Goal: Information Seeking & Learning: Learn about a topic

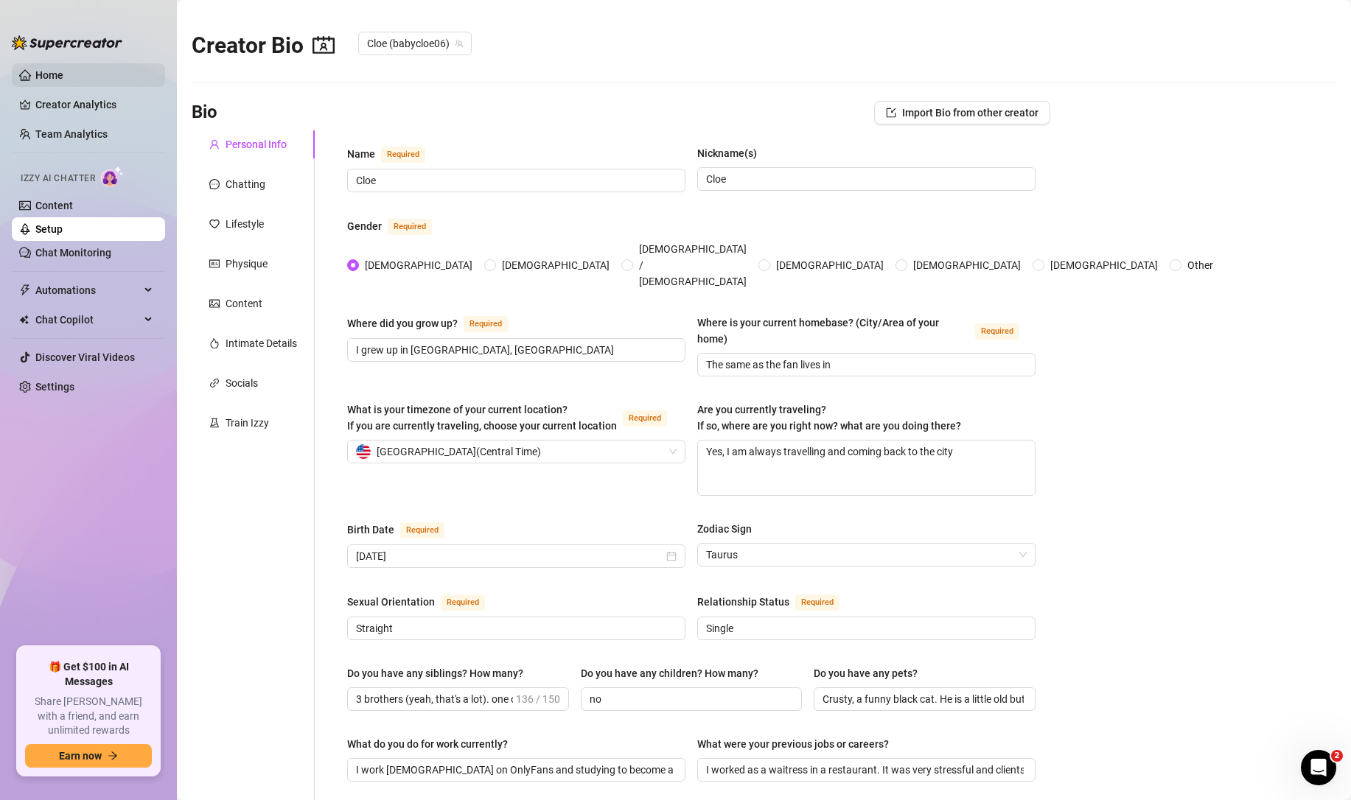
click at [49, 74] on link "Home" at bounding box center [49, 75] width 28 height 12
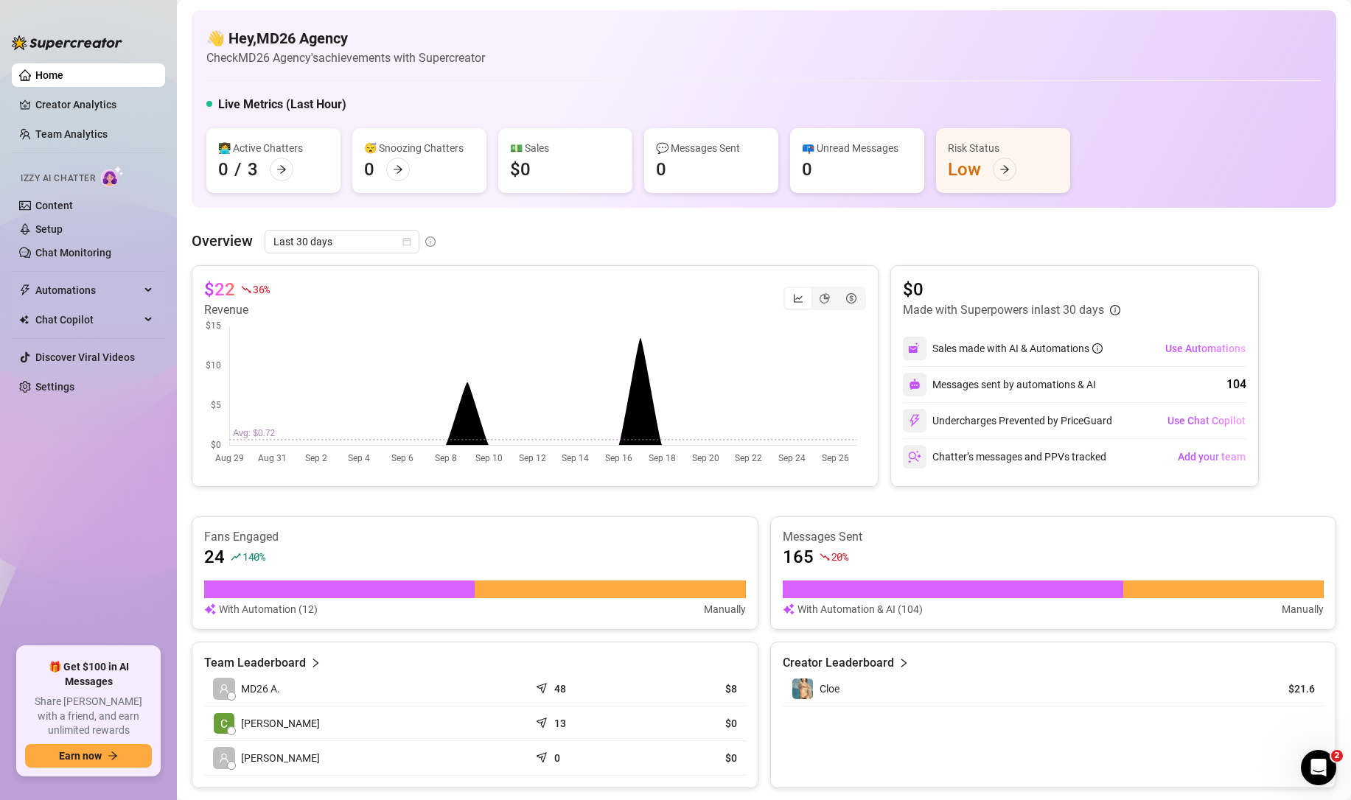
click at [197, 240] on article "Overview" at bounding box center [222, 241] width 61 height 22
click at [83, 108] on link "Creator Analytics" at bounding box center [94, 105] width 118 height 24
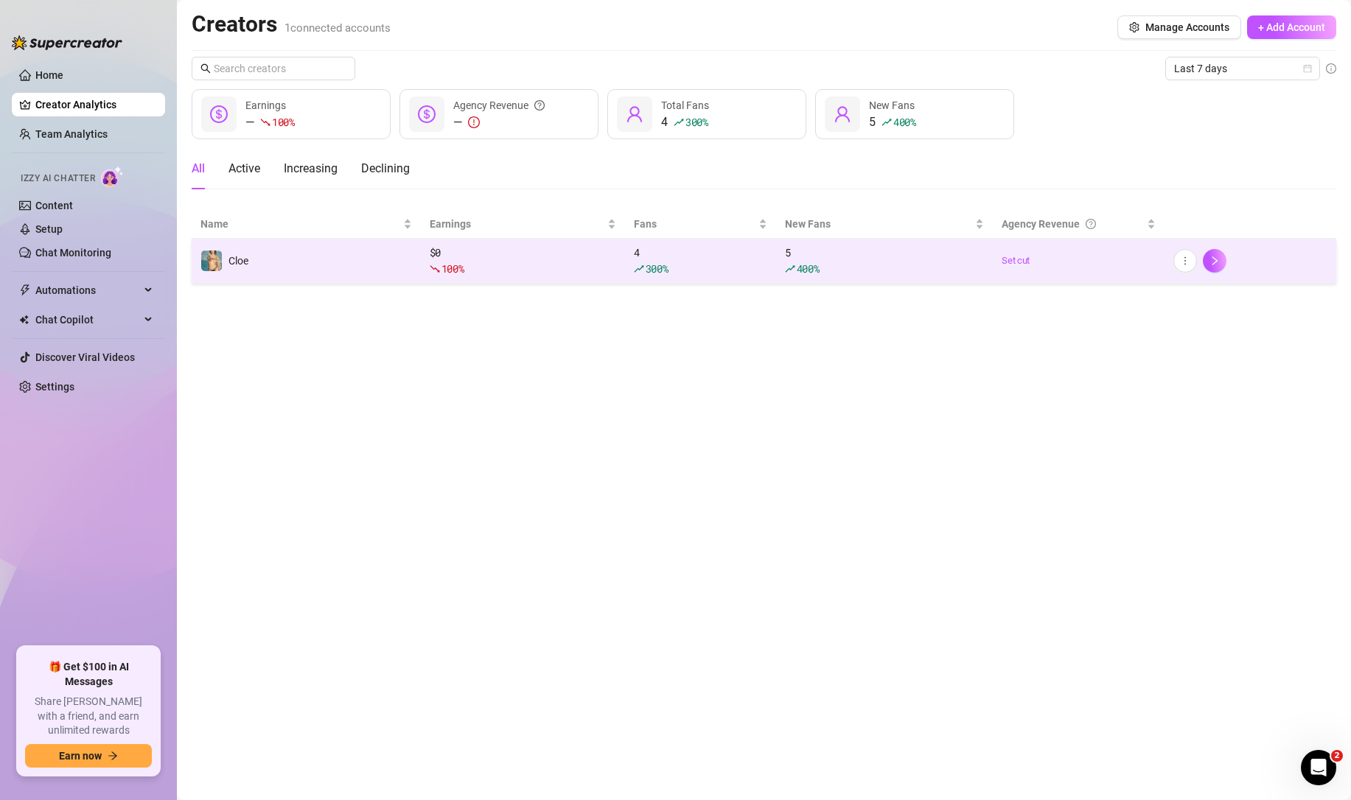
click at [500, 261] on div "100 %" at bounding box center [523, 269] width 186 height 16
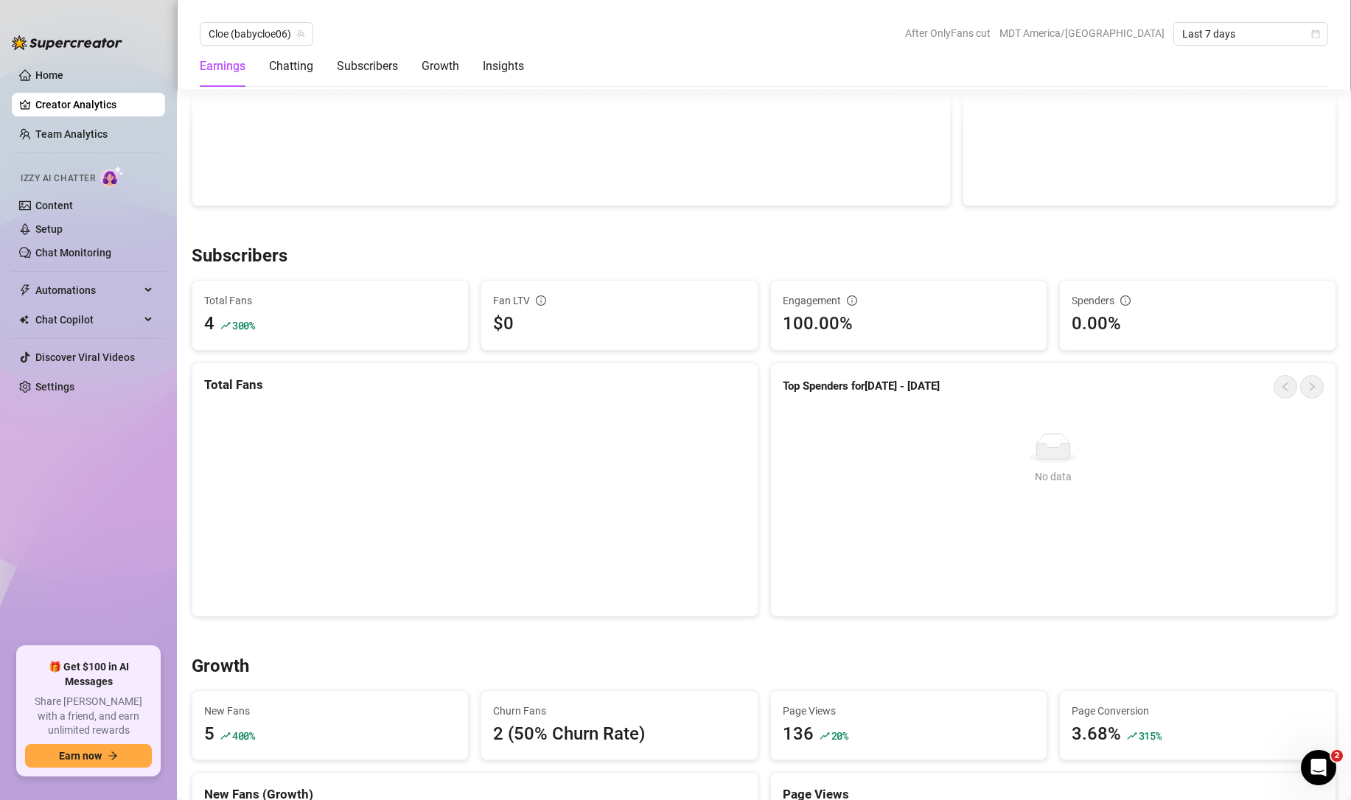
scroll to position [715, 0]
click at [1243, 35] on span "Last 7 days" at bounding box center [1250, 34] width 137 height 22
click at [1228, 128] on div "Last 90 days" at bounding box center [1250, 134] width 131 height 16
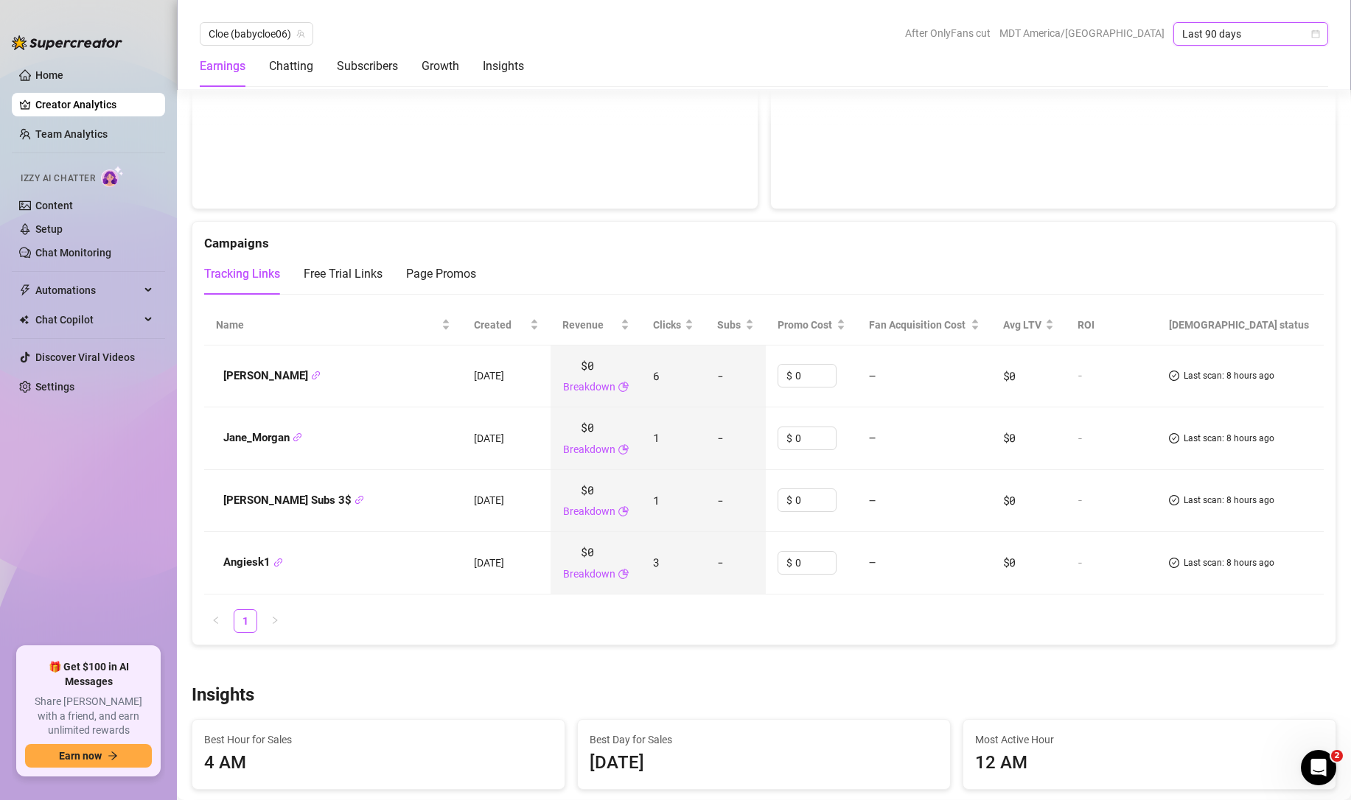
scroll to position [1617, 0]
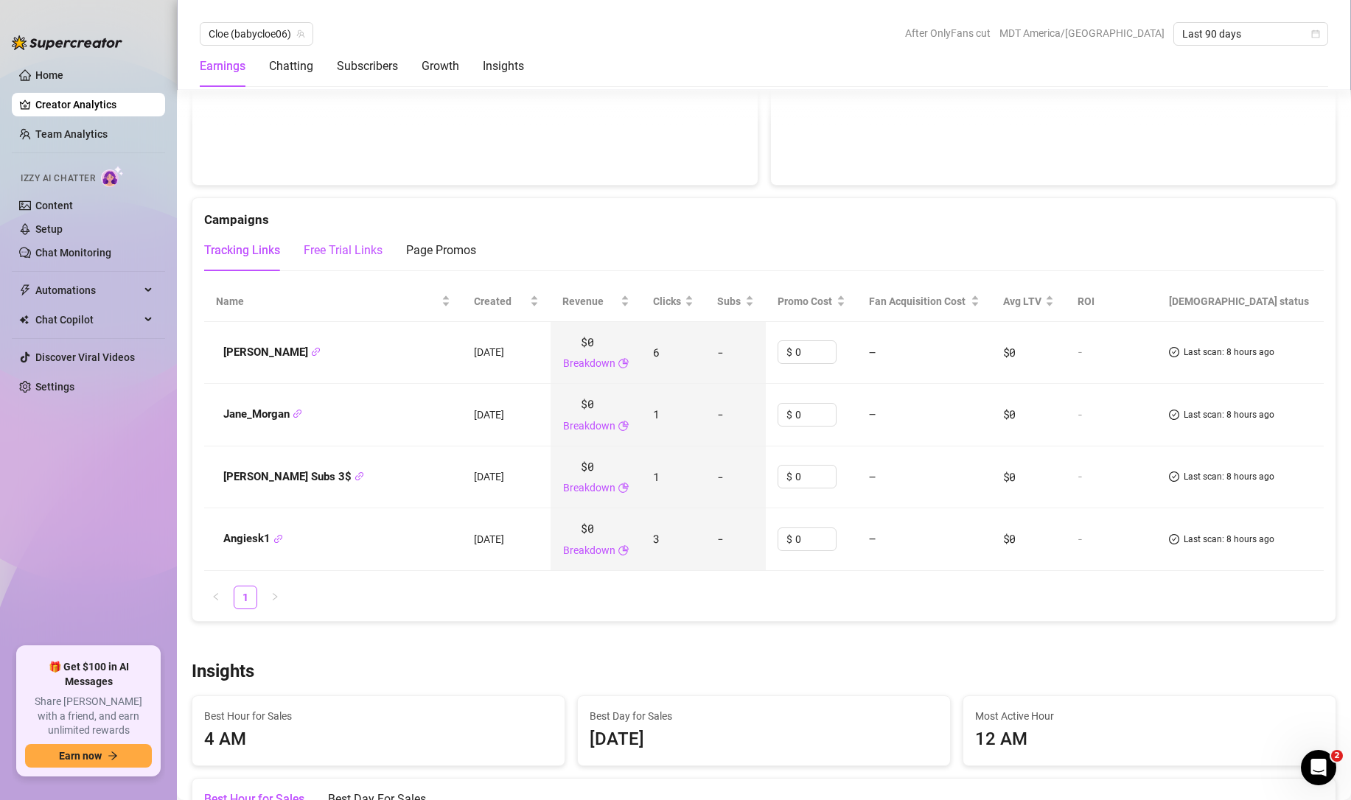
click at [345, 247] on div "Free Trial Links" at bounding box center [343, 251] width 79 height 18
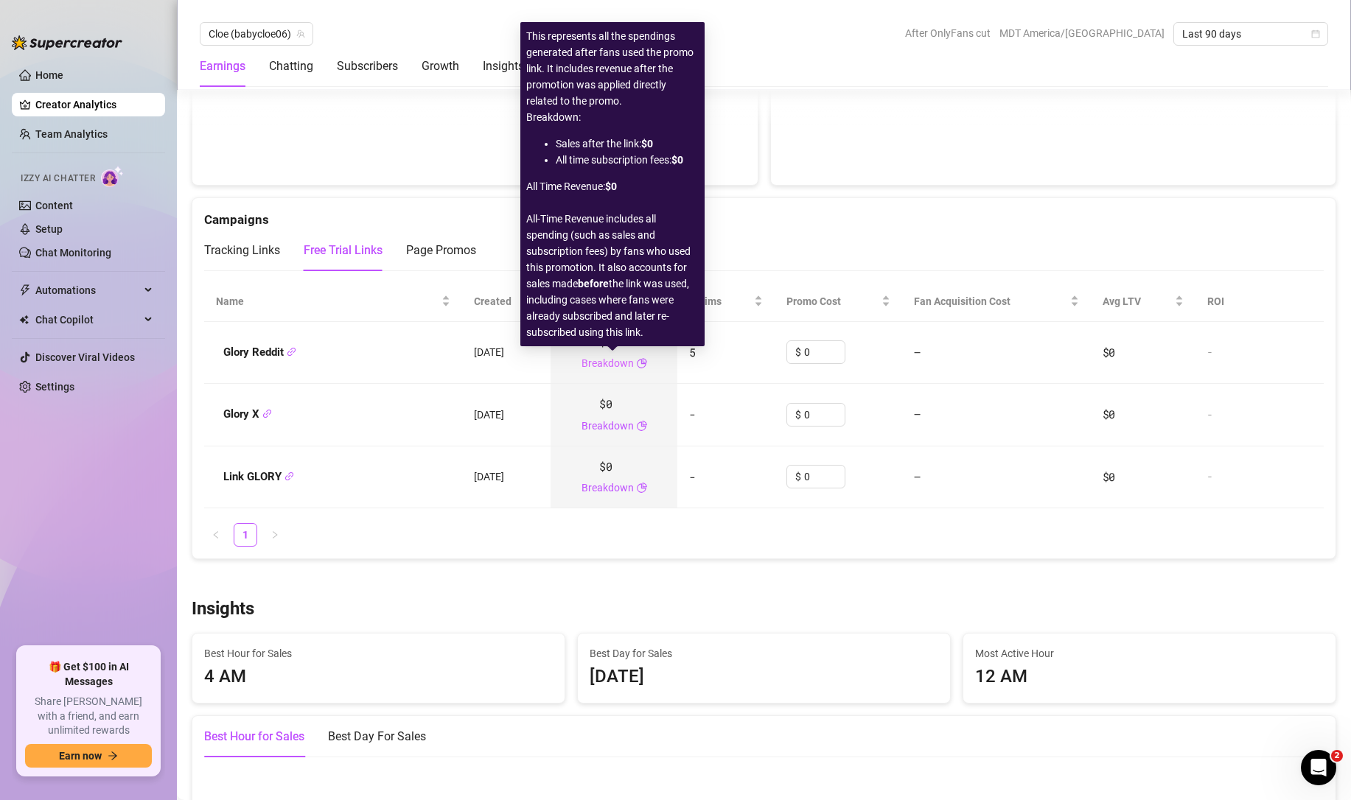
click at [594, 361] on link "Breakdown" at bounding box center [607, 363] width 52 height 16
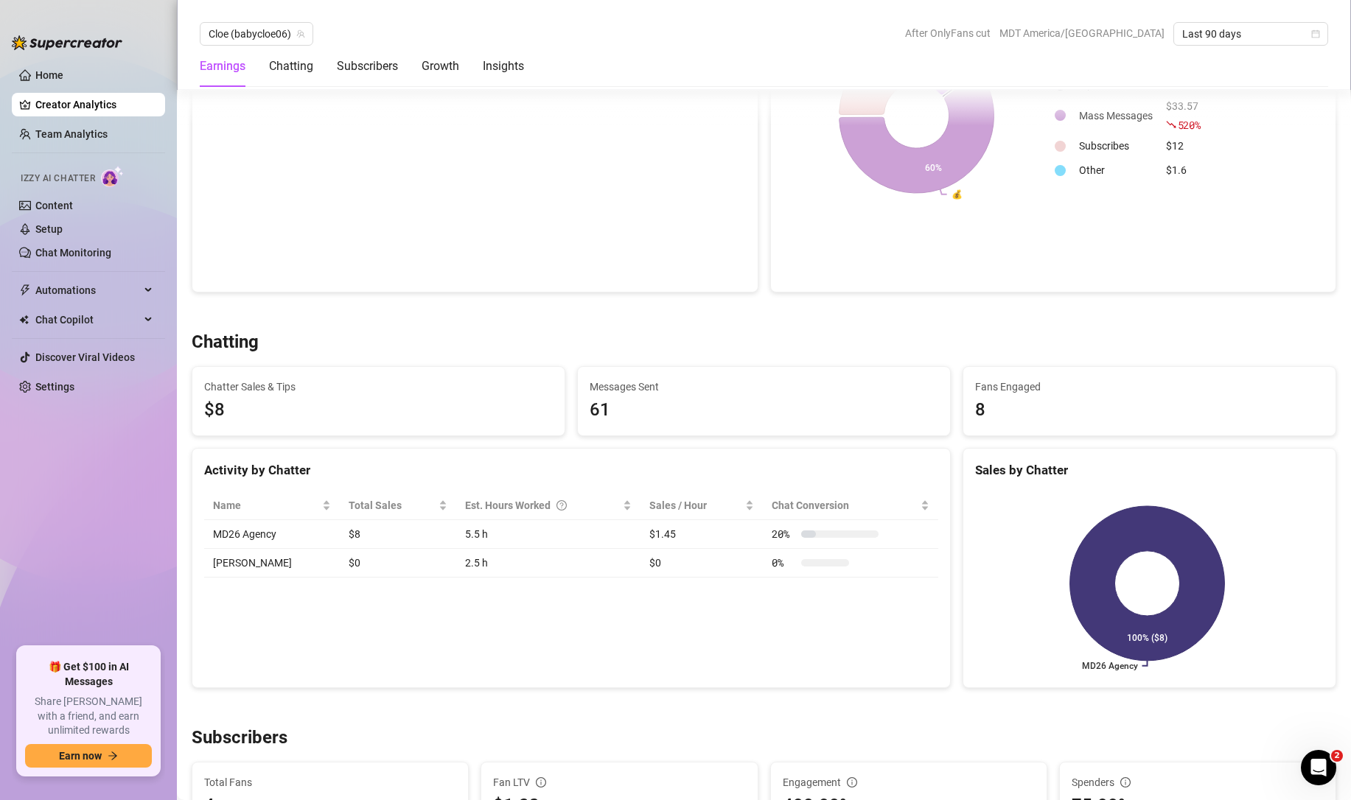
scroll to position [0, 0]
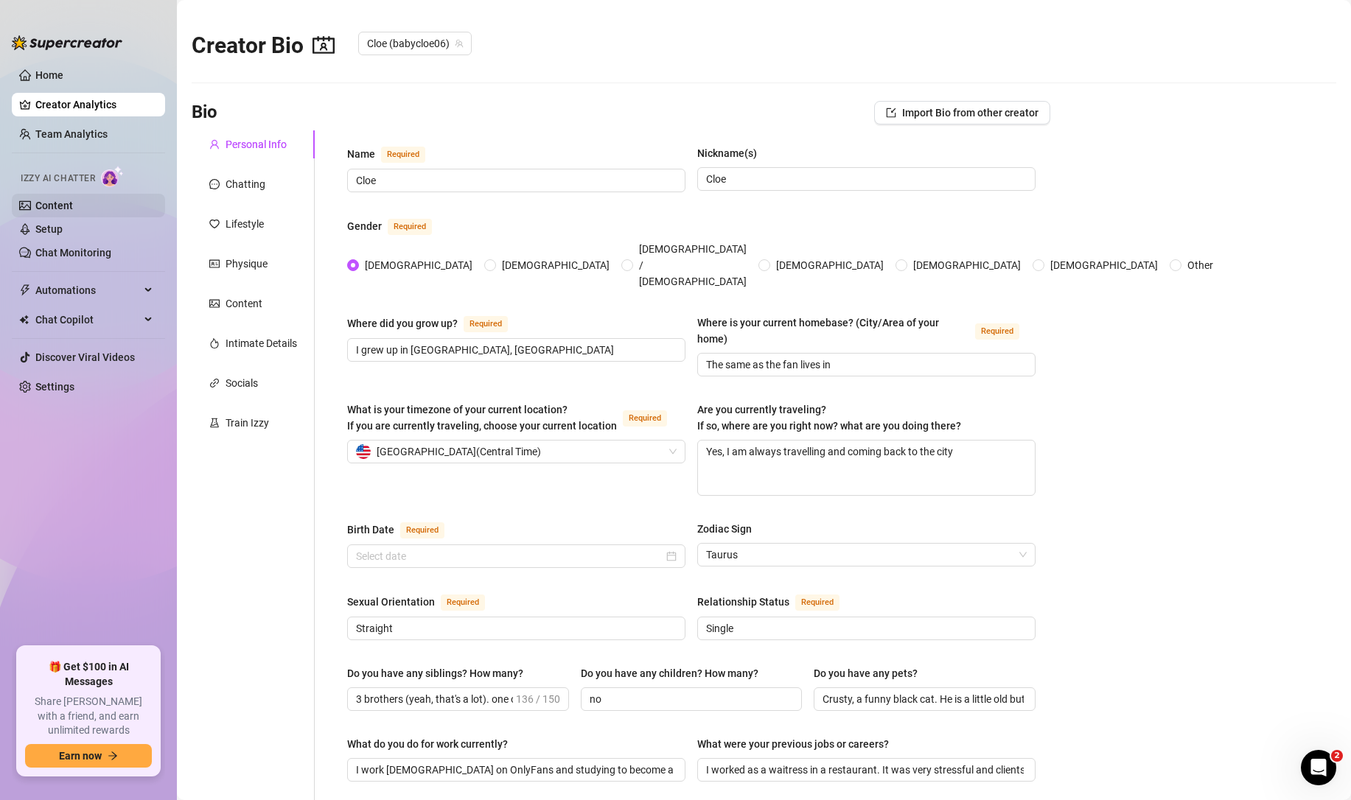
radio input "true"
type input "[DATE]"
